Goal: Task Accomplishment & Management: Manage account settings

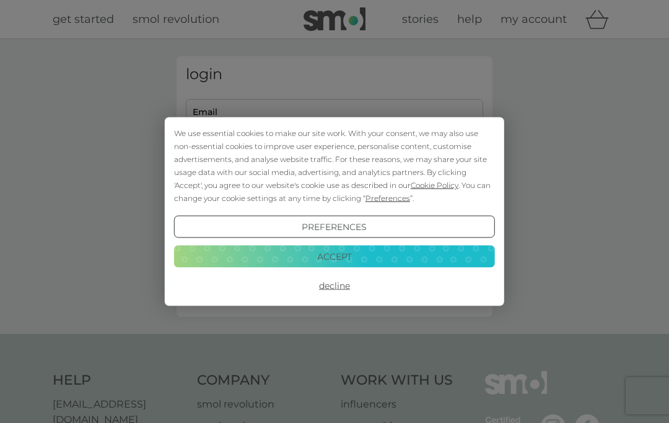
click at [332, 257] on button "Accept" at bounding box center [334, 256] width 321 height 22
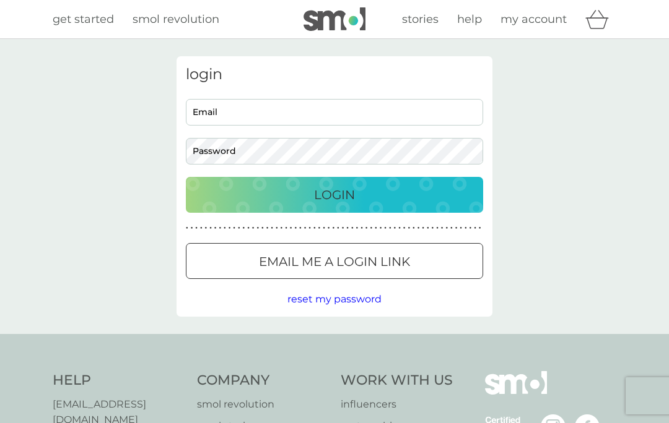
click at [259, 113] on input "Email" at bounding box center [334, 112] width 297 height 27
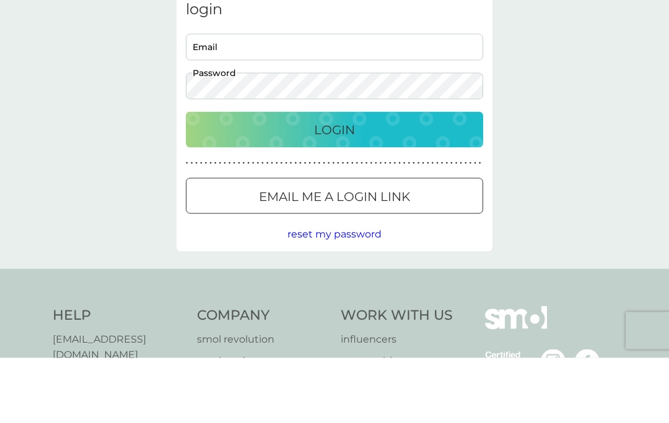
scroll to position [66, 0]
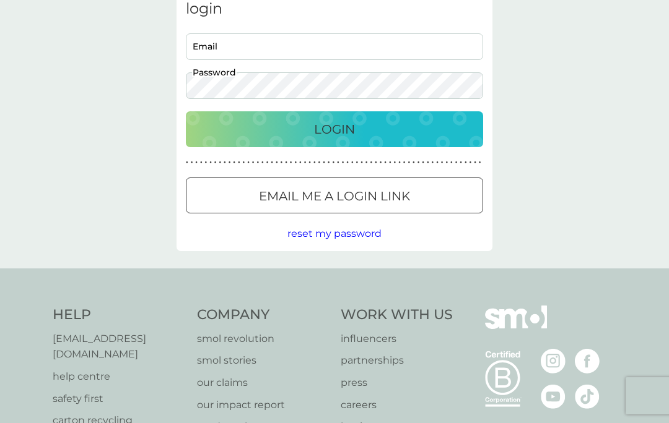
click at [347, 193] on div at bounding box center [334, 196] width 45 height 13
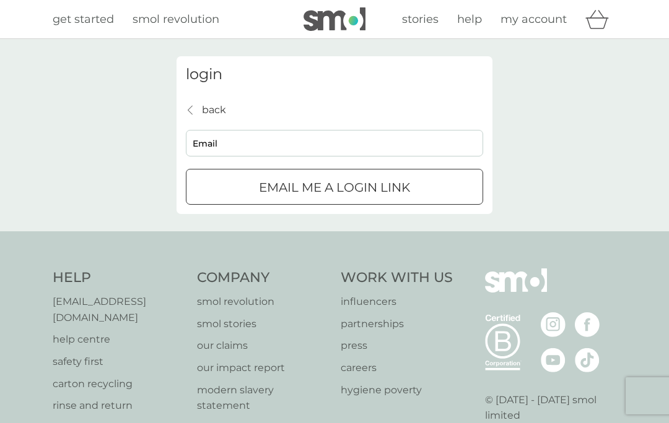
click at [250, 141] on input "Email" at bounding box center [334, 143] width 297 height 27
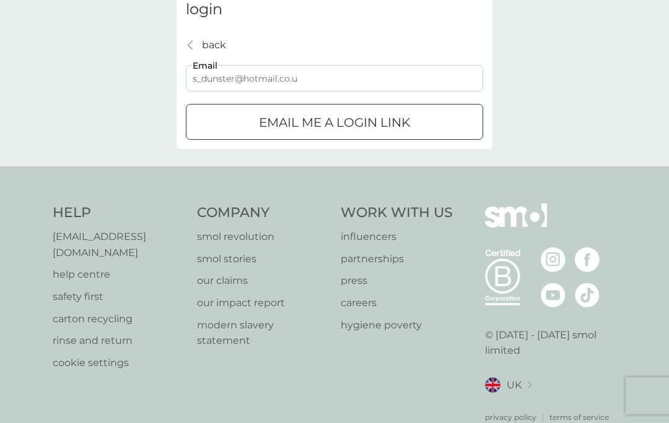
type input "s_dunster@hotmail.co.uk"
click at [357, 124] on p "Email me a login link" at bounding box center [334, 123] width 151 height 20
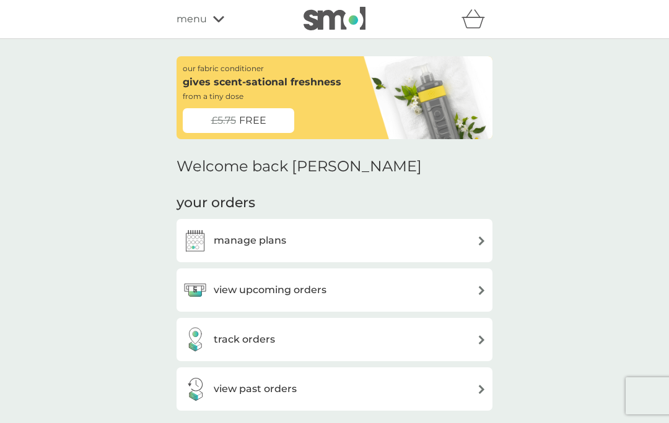
click at [446, 282] on div "view upcoming orders" at bounding box center [334, 290] width 303 height 25
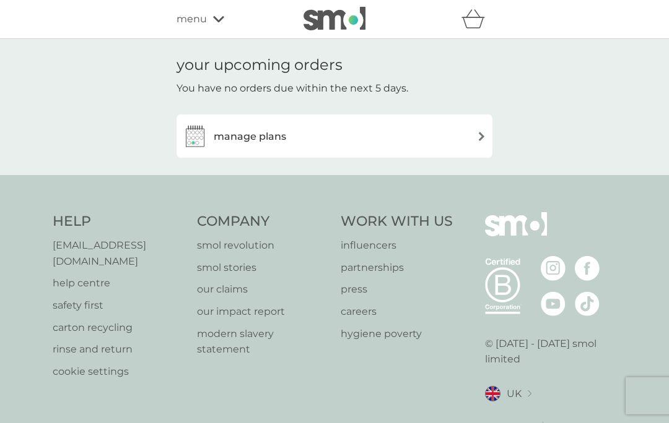
click at [475, 139] on div "manage plans" at bounding box center [334, 136] width 303 height 25
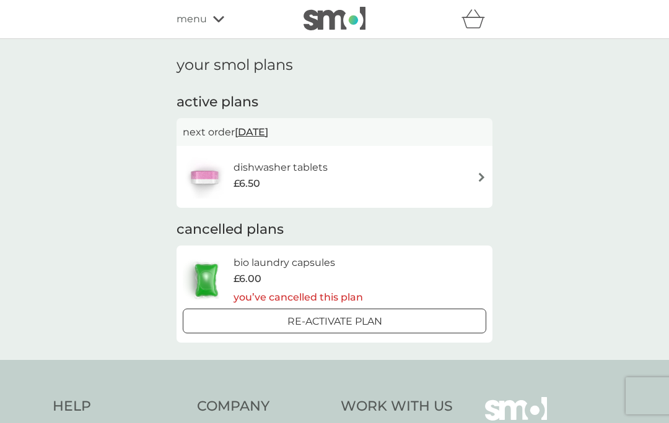
click at [483, 176] on img at bounding box center [481, 177] width 9 height 9
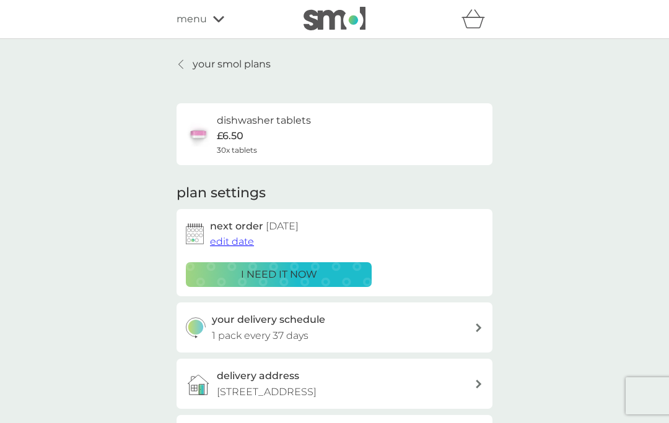
click at [220, 239] on span "edit date" at bounding box center [232, 242] width 44 height 12
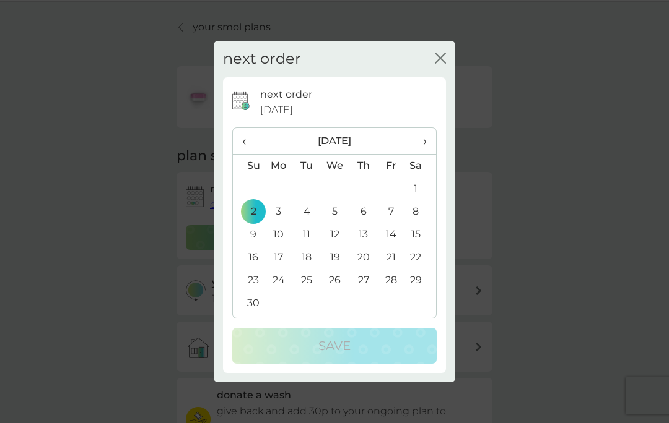
scroll to position [41, 0]
click at [433, 144] on th "›" at bounding box center [420, 141] width 31 height 27
click at [425, 145] on span "›" at bounding box center [420, 141] width 12 height 26
click at [283, 213] on td "5" at bounding box center [278, 212] width 28 height 23
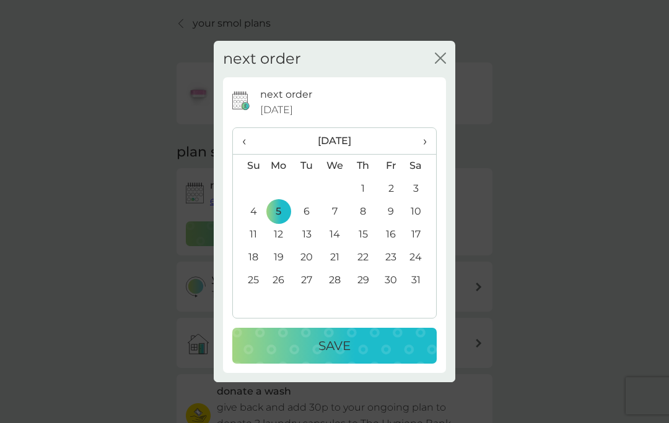
click at [344, 350] on p "Save" at bounding box center [334, 346] width 32 height 20
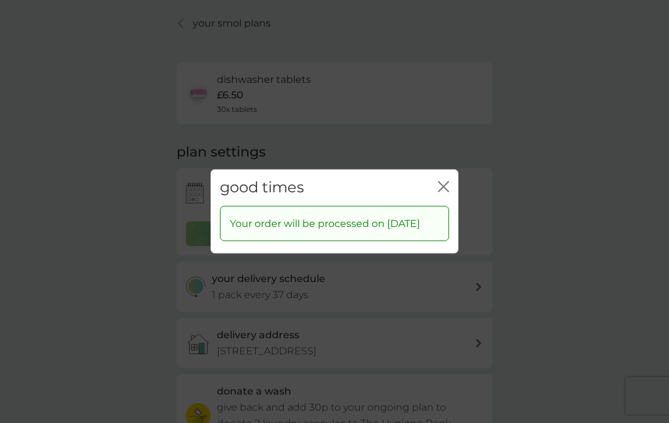
click at [617, 233] on div "good times close Your order will be processed on [DATE]" at bounding box center [334, 211] width 669 height 423
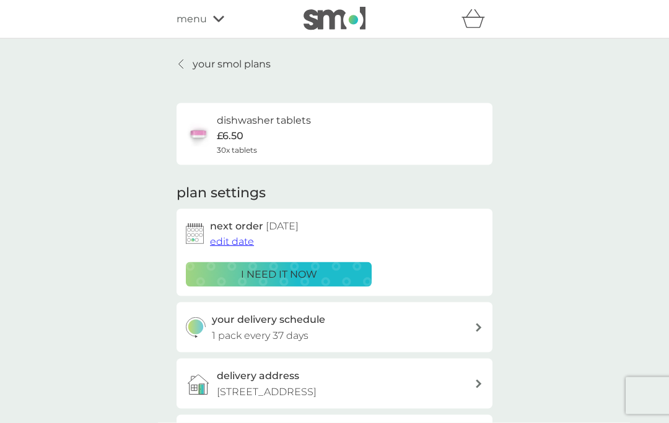
scroll to position [0, 0]
click at [223, 240] on span "edit date" at bounding box center [232, 242] width 44 height 12
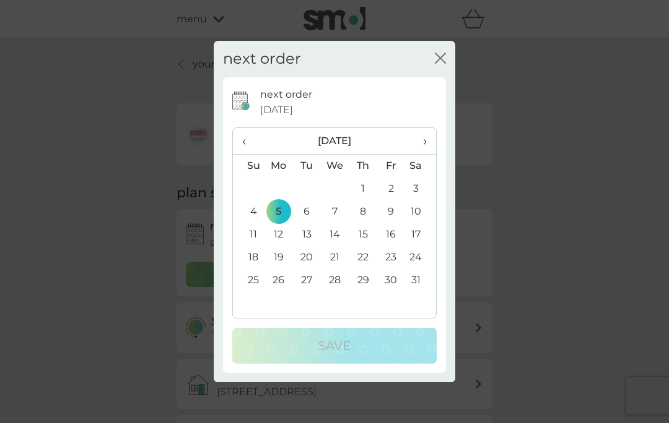
click at [426, 138] on span "›" at bounding box center [420, 141] width 12 height 26
click at [281, 217] on td "2" at bounding box center [278, 212] width 28 height 23
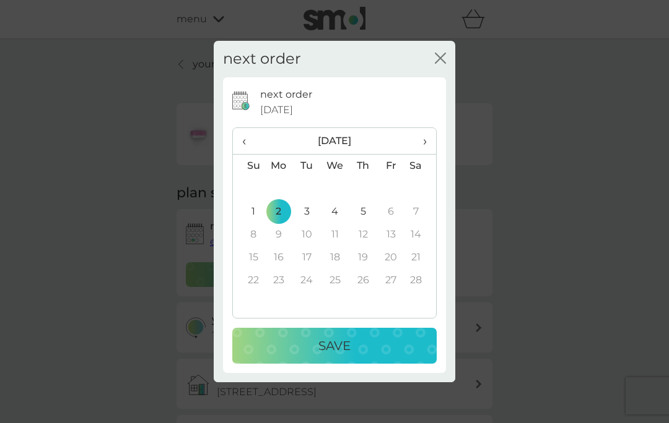
click at [347, 344] on p "Save" at bounding box center [334, 346] width 32 height 20
